Goal: Task Accomplishment & Management: Manage account settings

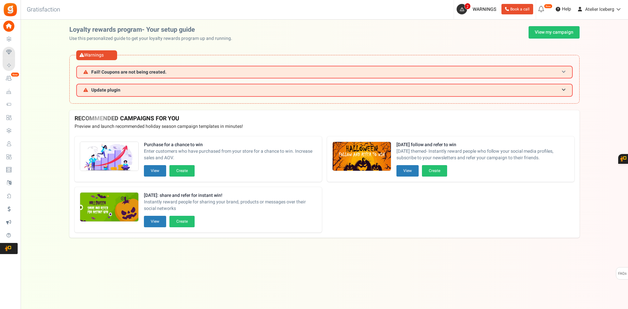
click at [90, 73] on span "Fail! Coupons are not being created." at bounding box center [124, 72] width 83 height 5
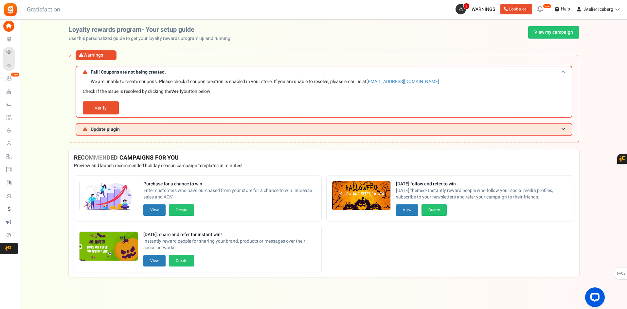
click at [90, 73] on span "Fail! Coupons are not being created." at bounding box center [124, 72] width 83 height 5
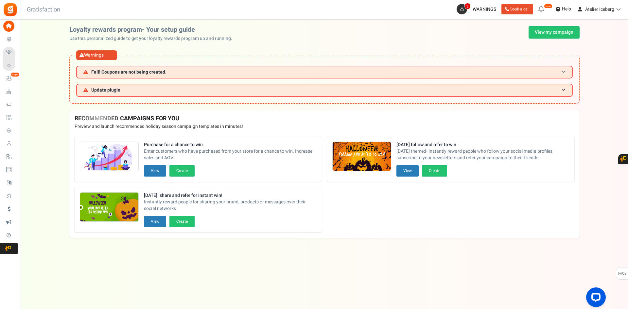
click at [90, 73] on span "Fail! Coupons are not being created." at bounding box center [124, 72] width 83 height 5
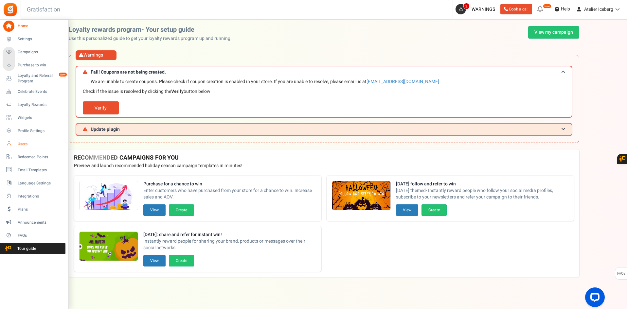
click at [24, 144] on span "Users" at bounding box center [41, 144] width 46 height 6
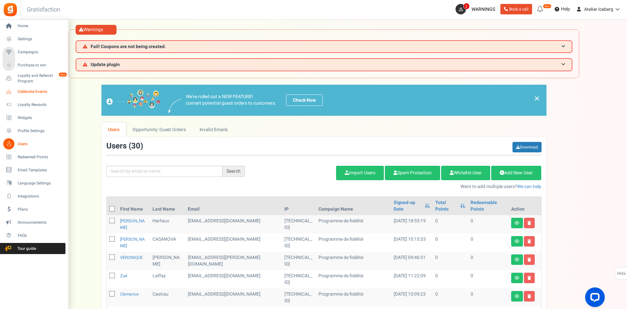
click at [29, 92] on span "Celebrate Events" at bounding box center [41, 92] width 46 height 6
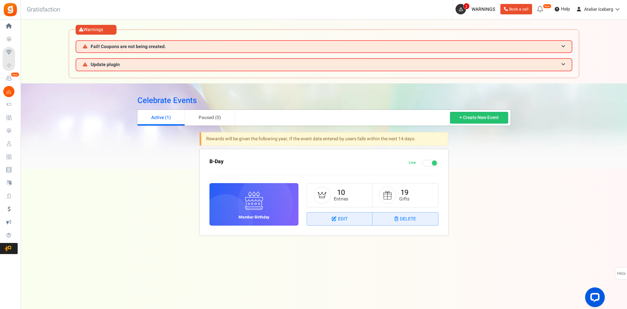
click at [425, 165] on span at bounding box center [429, 163] width 15 height 7
click at [409, 165] on input "Live Paused" at bounding box center [409, 163] width 0 height 4
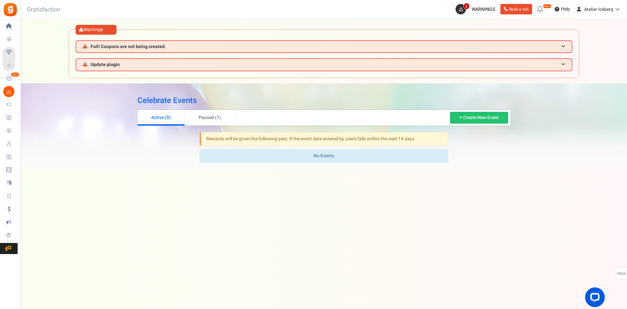
click at [415, 227] on div "Under maintenance we will be back soon We apologize for any inconvenience. The …" at bounding box center [324, 200] width 606 height 244
